Goal: Information Seeking & Learning: Learn about a topic

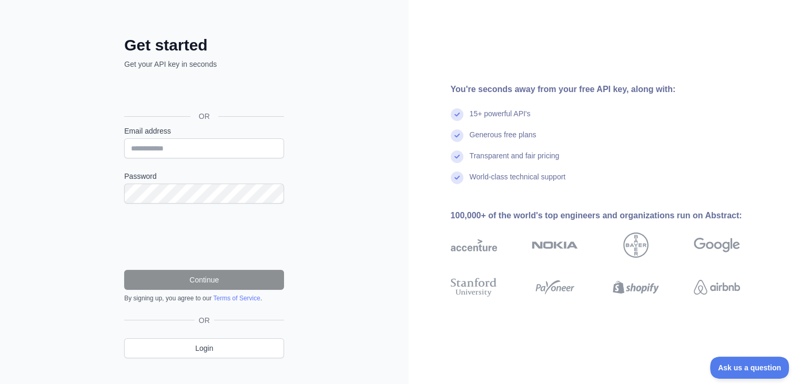
scroll to position [46, 0]
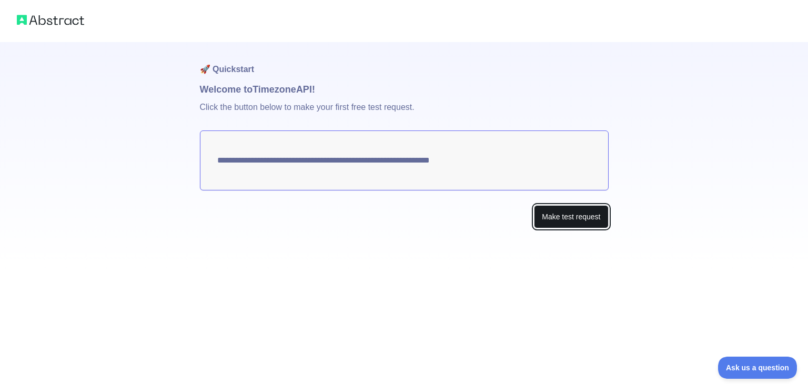
click at [571, 223] on button "Make test request" at bounding box center [571, 217] width 74 height 24
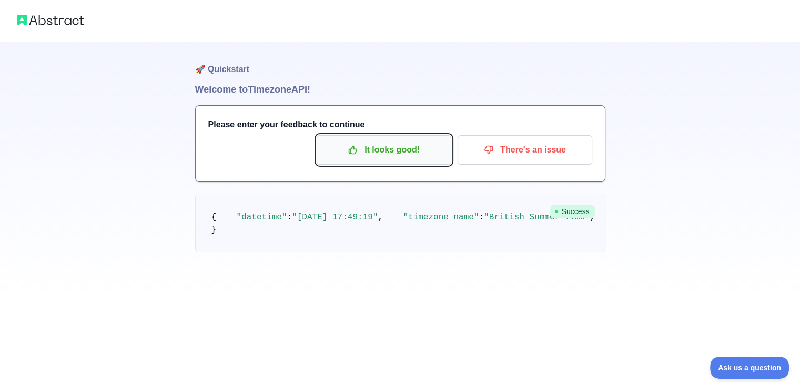
click at [394, 146] on p "It looks good!" at bounding box center [383, 150] width 119 height 18
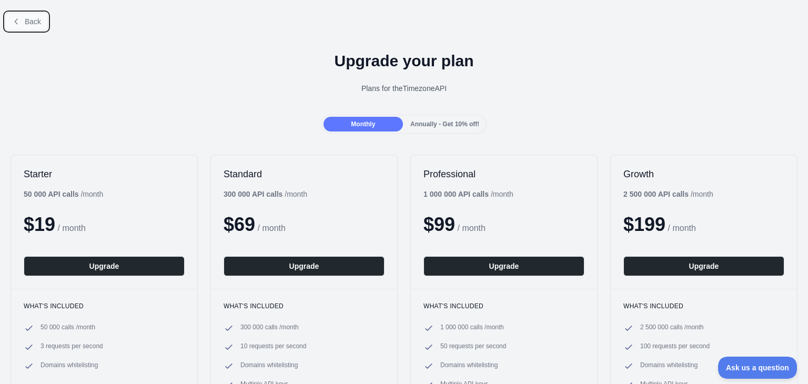
click at [44, 22] on button "Back" at bounding box center [26, 22] width 43 height 18
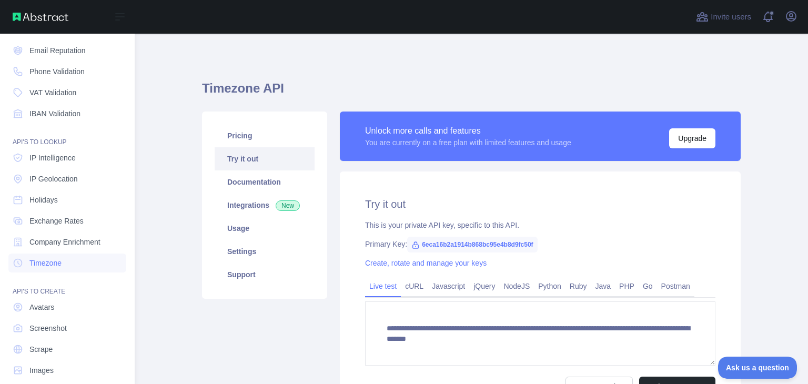
scroll to position [79, 0]
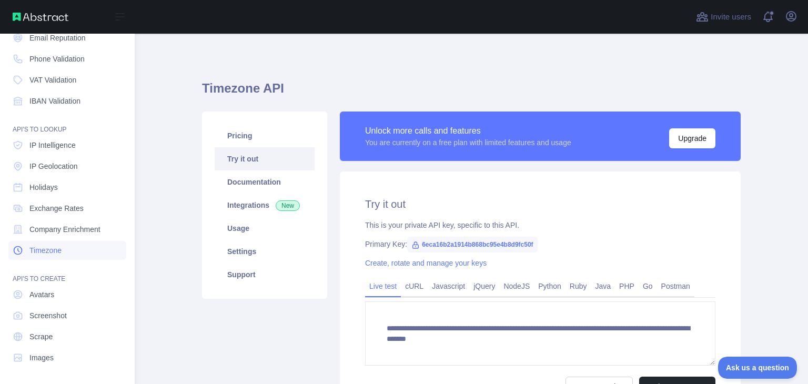
click at [46, 245] on span "Timezone" at bounding box center [45, 250] width 32 height 11
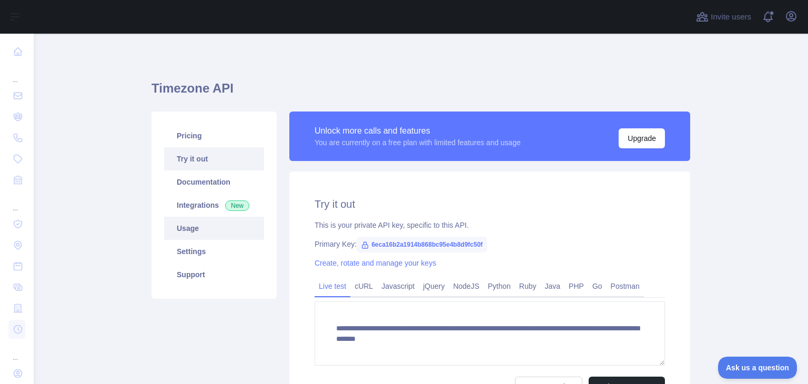
click at [194, 232] on link "Usage" at bounding box center [214, 228] width 100 height 23
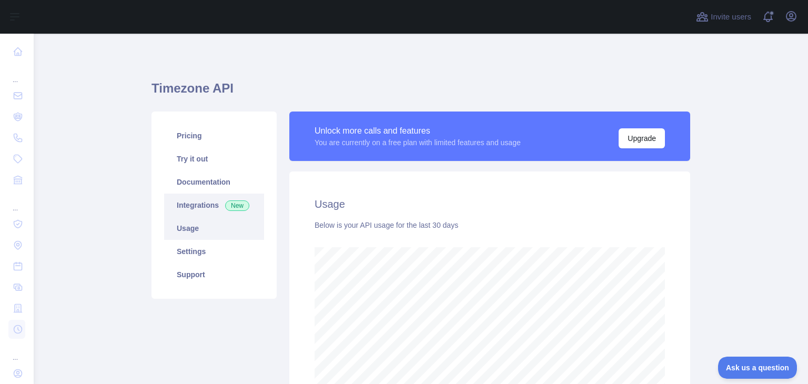
click at [200, 199] on link "Integrations New" at bounding box center [214, 205] width 100 height 23
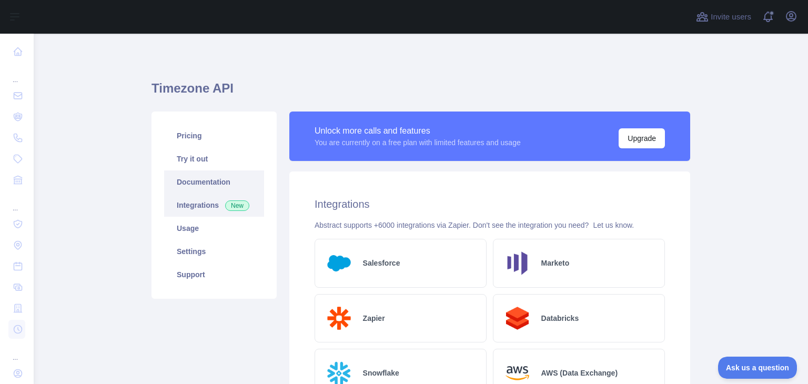
click at [210, 175] on link "Documentation" at bounding box center [214, 181] width 100 height 23
click at [194, 169] on link "Try it out" at bounding box center [214, 158] width 100 height 23
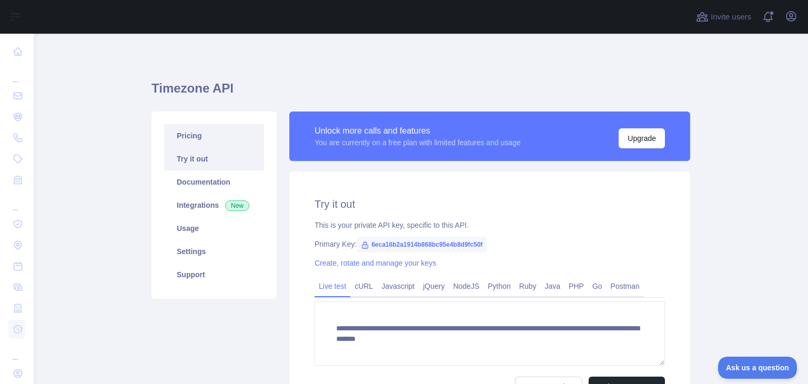
click at [196, 146] on link "Pricing" at bounding box center [214, 135] width 100 height 23
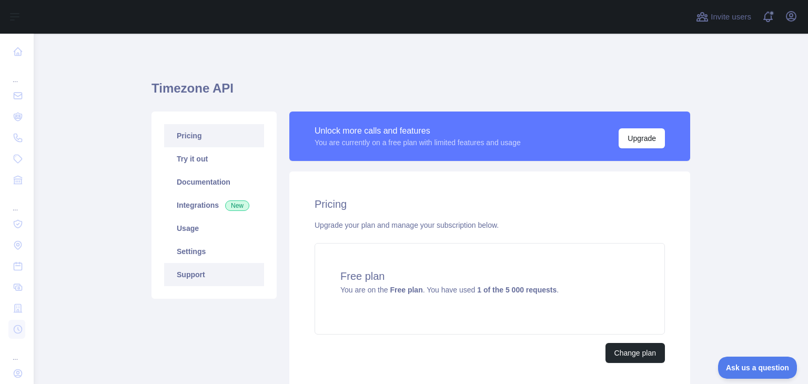
click at [182, 271] on link "Support" at bounding box center [214, 274] width 100 height 23
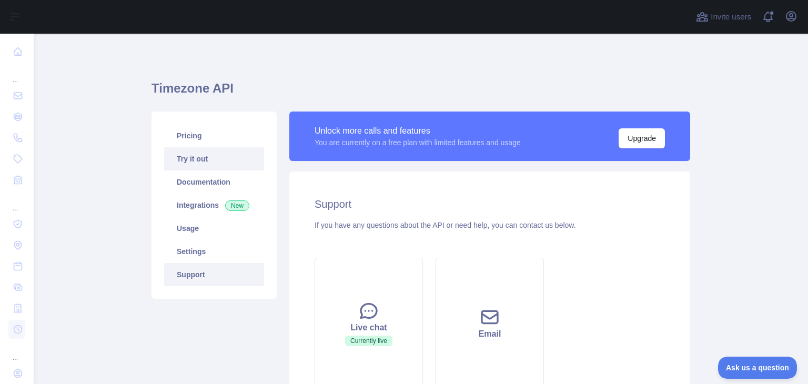
click at [200, 164] on link "Try it out" at bounding box center [214, 158] width 100 height 23
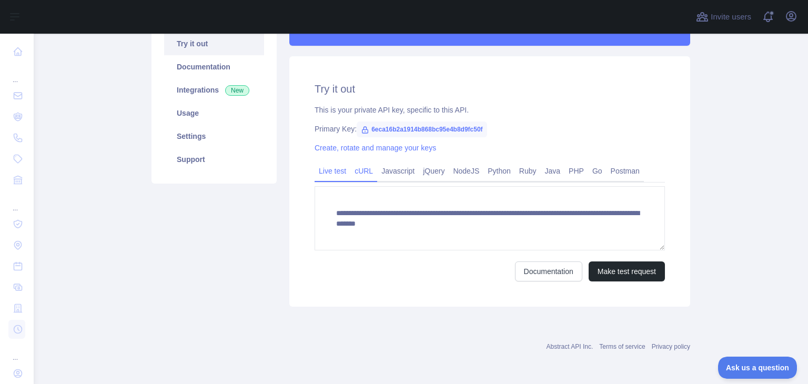
click at [362, 176] on link "cURL" at bounding box center [363, 170] width 27 height 17
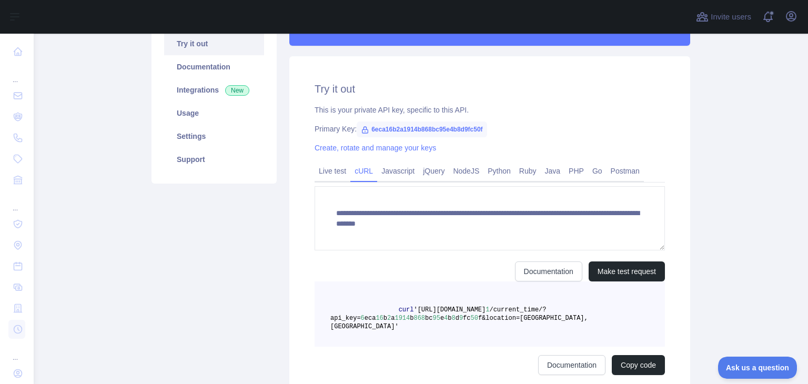
scroll to position [106, 0]
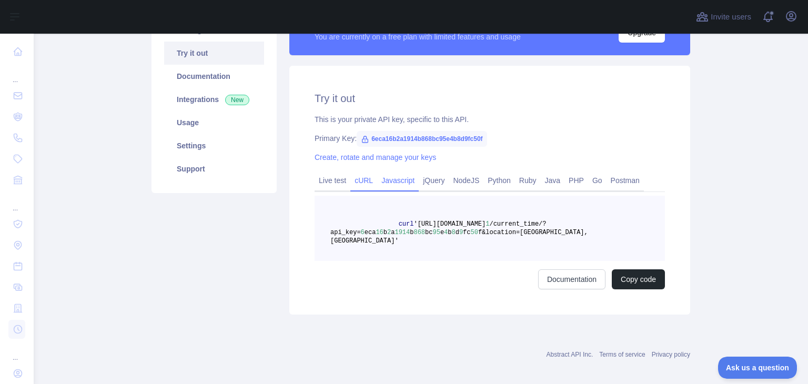
click at [397, 176] on link "Javascript" at bounding box center [398, 180] width 42 height 17
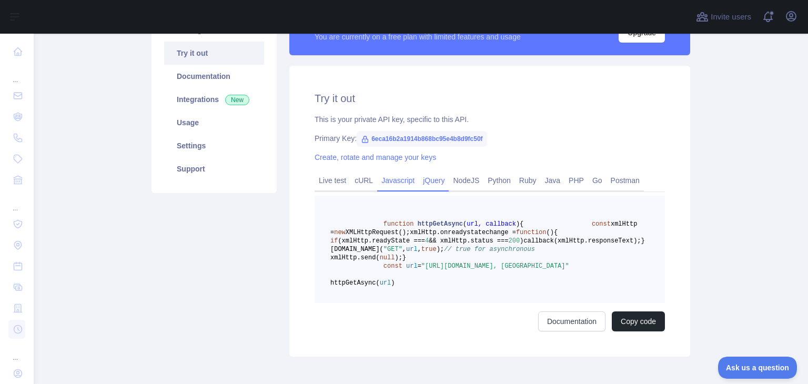
click at [430, 176] on link "jQuery" at bounding box center [434, 180] width 30 height 17
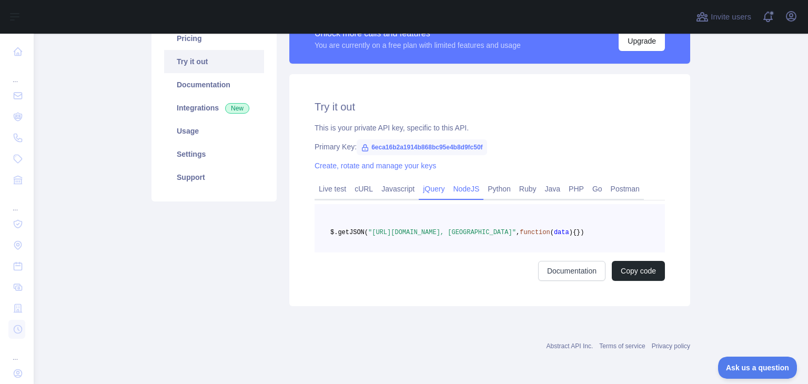
click at [459, 180] on link "NodeJS" at bounding box center [466, 188] width 35 height 17
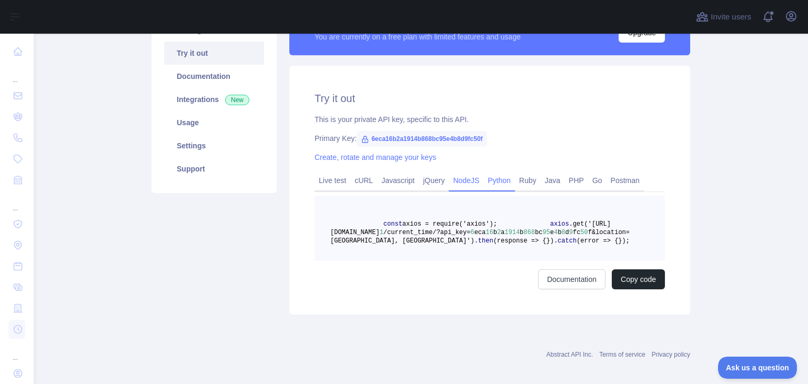
click at [503, 178] on link "Python" at bounding box center [499, 180] width 32 height 17
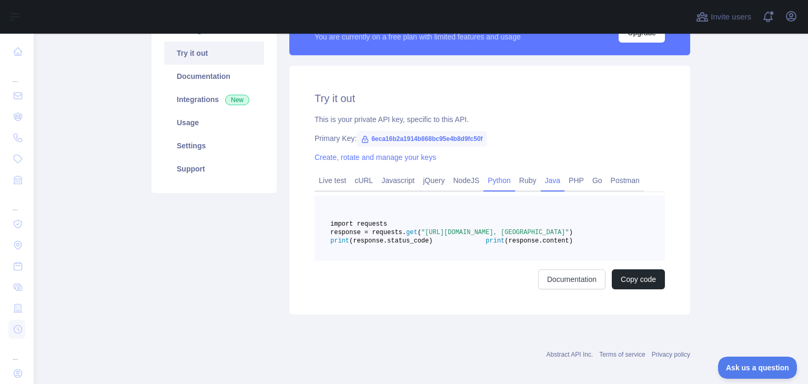
click at [541, 179] on link "Java" at bounding box center [553, 180] width 24 height 17
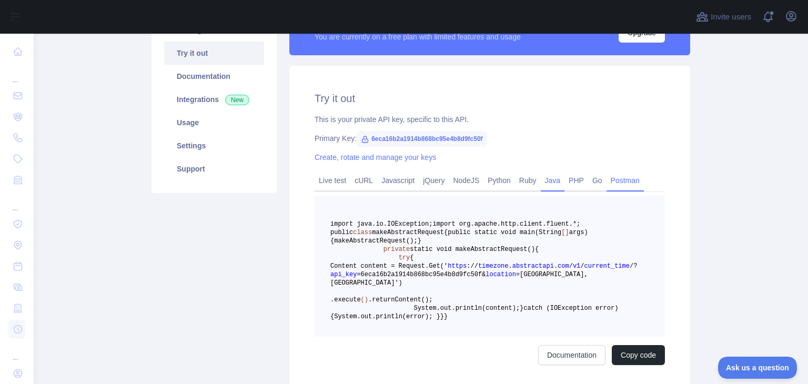
click at [608, 179] on link "Postman" at bounding box center [624, 180] width 37 height 17
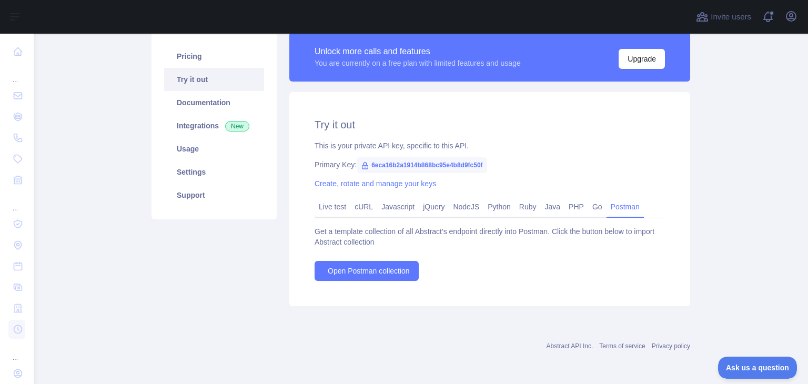
scroll to position [80, 0]
click at [338, 208] on link "Live test" at bounding box center [332, 206] width 36 height 17
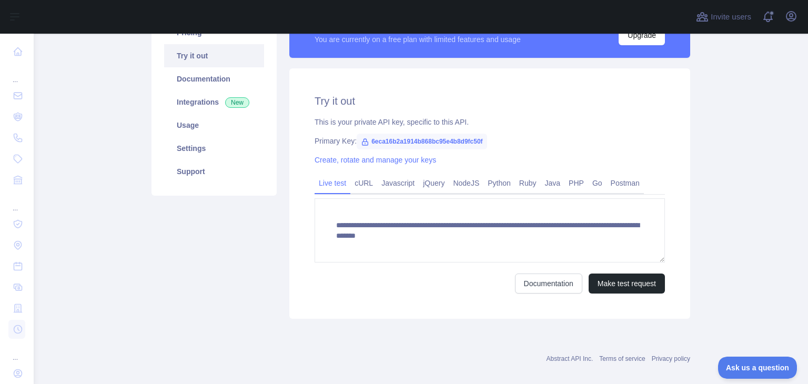
scroll to position [115, 0]
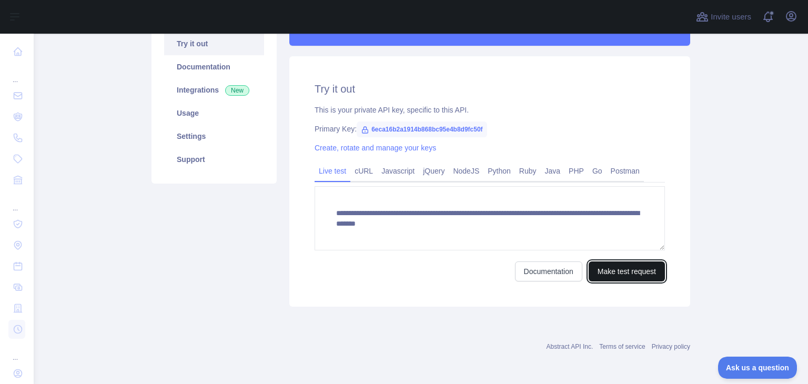
click at [618, 262] on button "Make test request" at bounding box center [626, 271] width 76 height 20
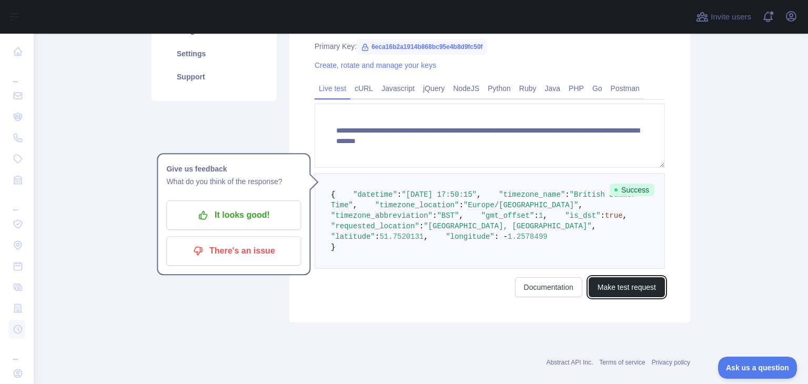
scroll to position [220, 0]
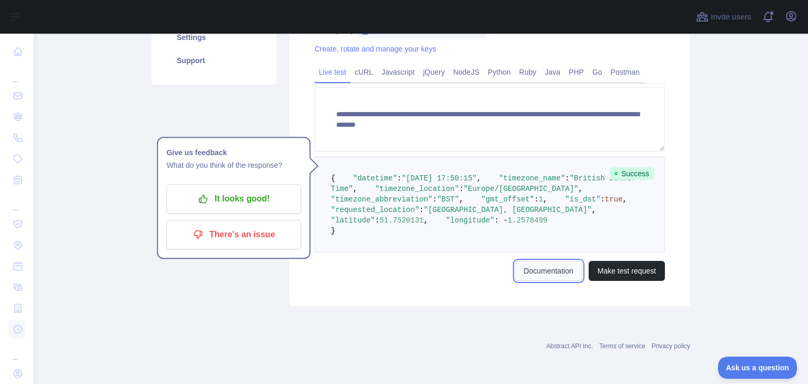
click at [535, 281] on link "Documentation" at bounding box center [548, 271] width 67 height 20
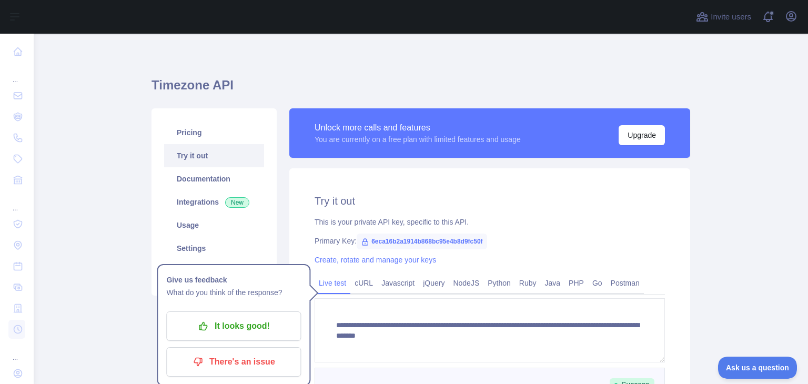
scroll to position [0, 0]
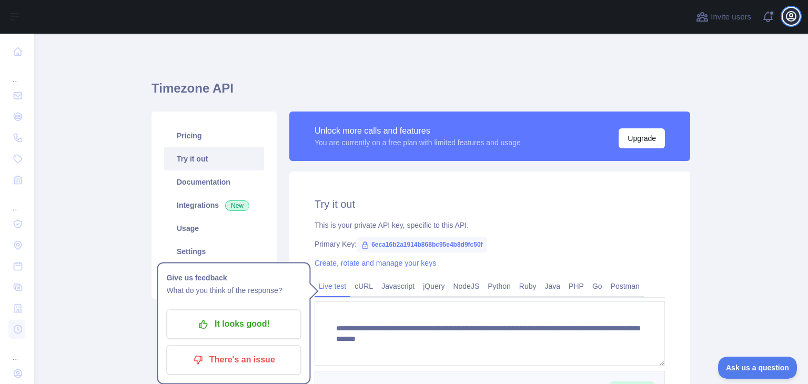
click at [783, 16] on button "Open user menu" at bounding box center [790, 16] width 17 height 17
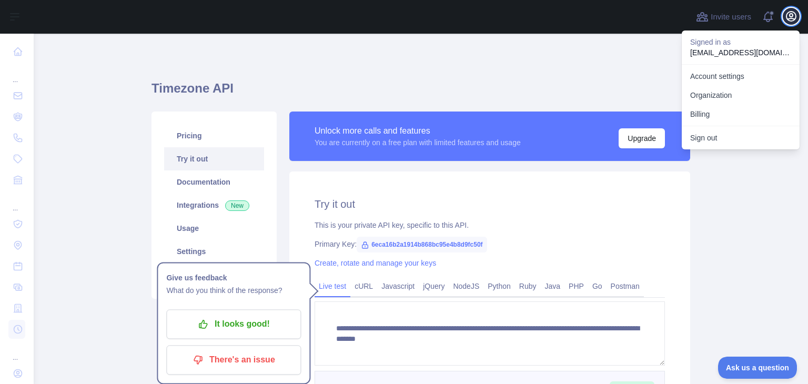
click at [785, 16] on icon "button" at bounding box center [791, 16] width 13 height 13
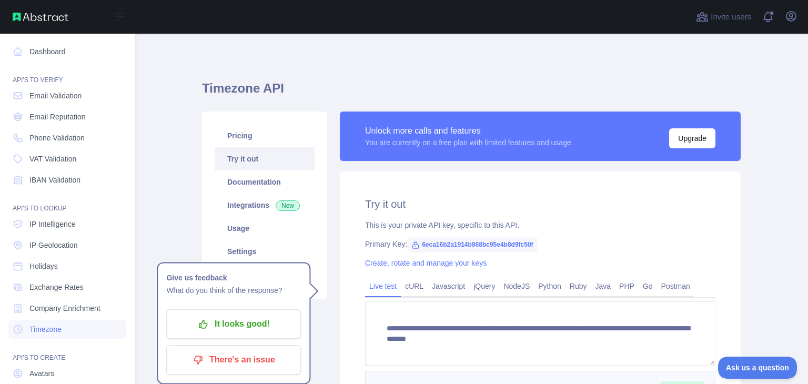
click at [11, 11] on div "Open sidebar" at bounding box center [67, 17] width 135 height 34
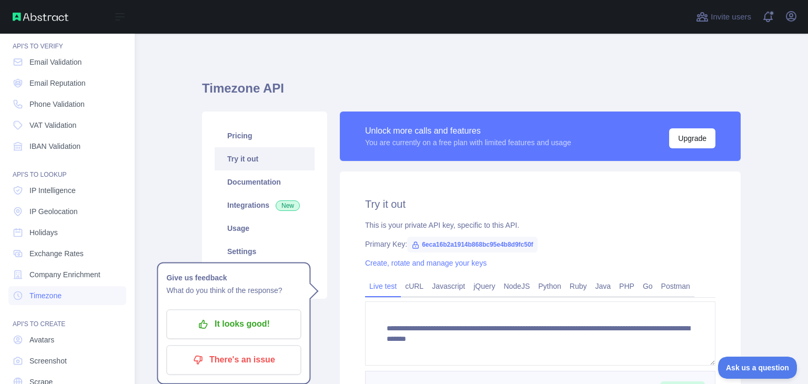
scroll to position [79, 0]
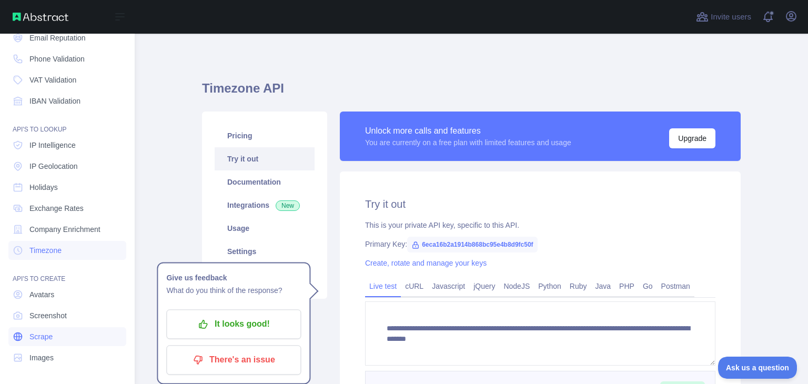
click at [47, 341] on link "Scrape" at bounding box center [67, 336] width 118 height 19
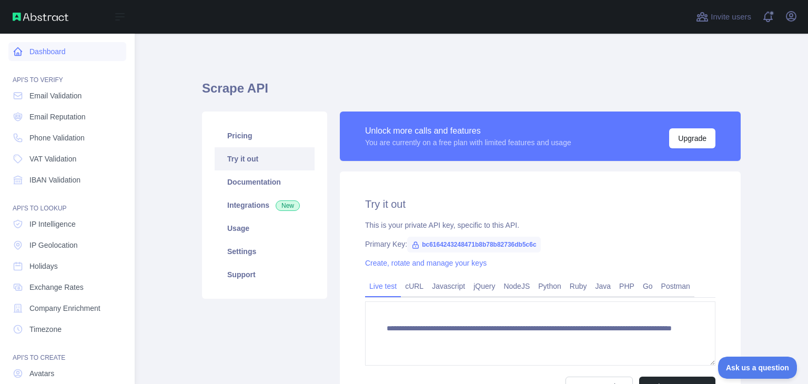
click at [44, 53] on link "Dashboard" at bounding box center [67, 51] width 118 height 19
